Goal: Task Accomplishment & Management: Use online tool/utility

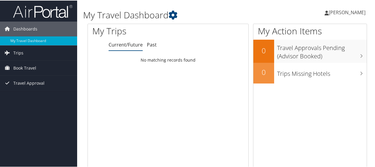
click at [133, 45] on link "Current/Future" at bounding box center [125, 44] width 34 height 7
click at [15, 52] on span "Trips" at bounding box center [18, 52] width 10 height 15
click at [21, 91] on span "Book Travel" at bounding box center [24, 94] width 23 height 15
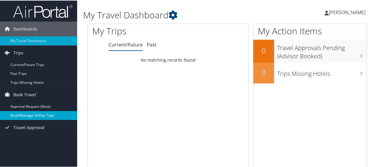
click at [28, 113] on link "Book/Manage Online Trips" at bounding box center [38, 115] width 77 height 9
